Goal: Find specific page/section: Find specific page/section

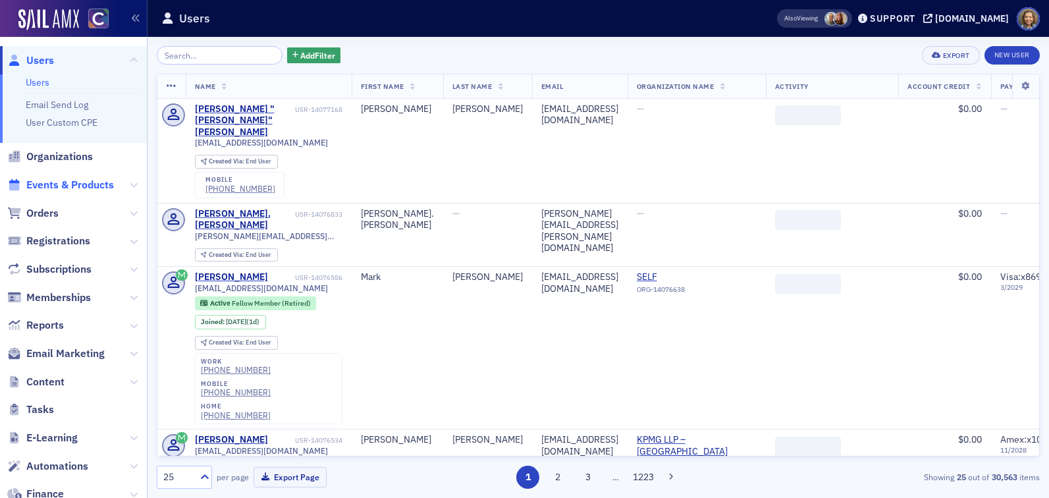
click at [46, 186] on span "Events & Products" at bounding box center [70, 185] width 88 height 14
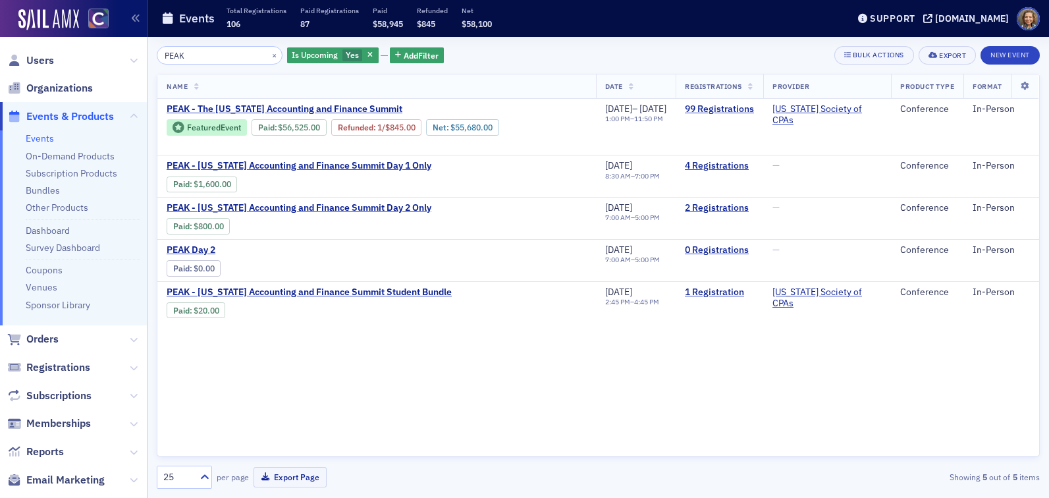
type input "PEAK"
